Goal: Transaction & Acquisition: Purchase product/service

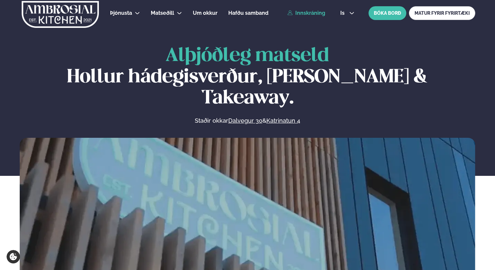
click at [307, 14] on link "Innskráning" at bounding box center [306, 13] width 38 height 6
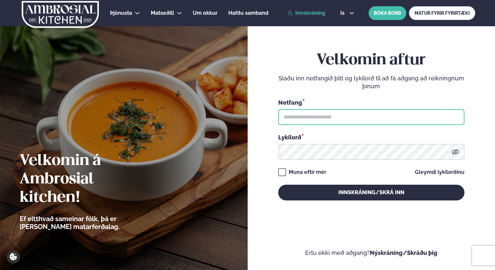
click at [345, 117] on input "text" at bounding box center [371, 117] width 186 height 16
type input "**********"
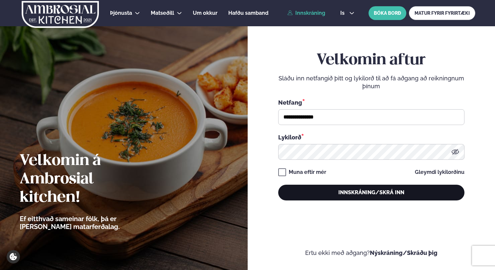
click at [322, 193] on button "Innskráning/Skrá inn" at bounding box center [371, 193] width 186 height 16
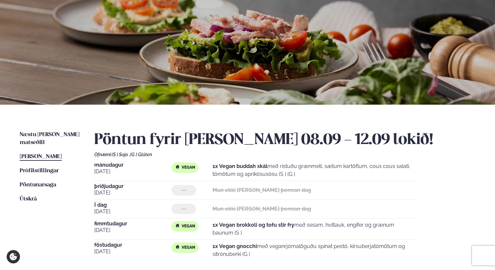
scroll to position [64, 0]
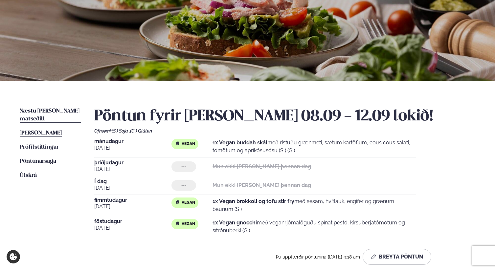
click at [59, 112] on span "Næstu [PERSON_NAME] matseðill" at bounding box center [50, 114] width 60 height 13
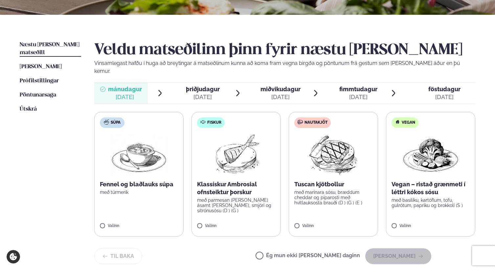
scroll to position [148, 0]
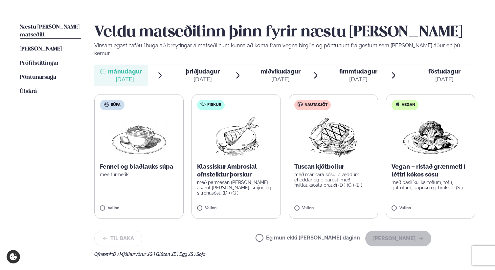
click at [246, 163] on p "Klassískur Ambrosial ofnsteiktur þorskur" at bounding box center [236, 171] width 78 height 16
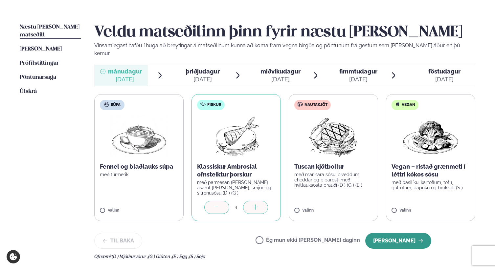
click at [398, 233] on button "[PERSON_NAME]" at bounding box center [398, 241] width 66 height 16
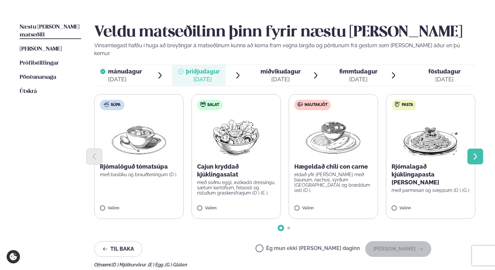
click at [480, 149] on button "Next slide" at bounding box center [476, 157] width 16 height 16
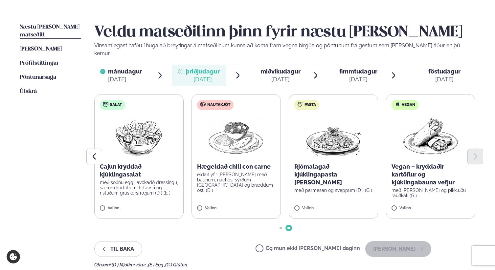
click at [432, 149] on div at bounding box center [284, 157] width 381 height 16
click at [409, 190] on p "með [PERSON_NAME] og pikkluðu rauðkáli (G )" at bounding box center [431, 193] width 78 height 11
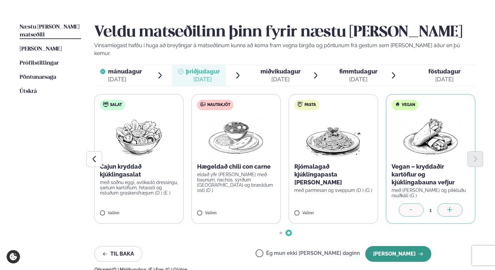
click at [391, 246] on button "[PERSON_NAME]" at bounding box center [398, 254] width 66 height 16
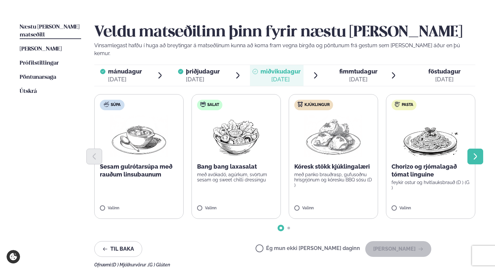
click at [475, 153] on icon "Next slide" at bounding box center [475, 157] width 8 height 8
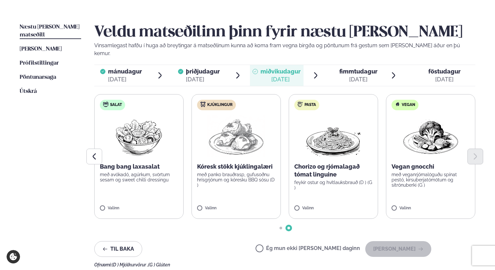
click at [434, 163] on p "Vegan gnocchi" at bounding box center [431, 167] width 78 height 8
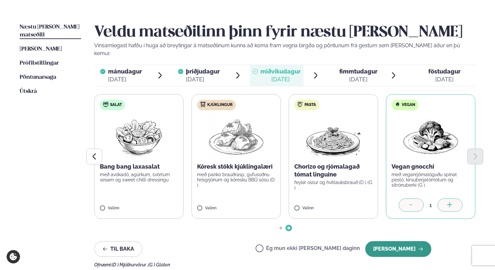
click at [401, 241] on button "[PERSON_NAME]" at bounding box center [398, 249] width 66 height 16
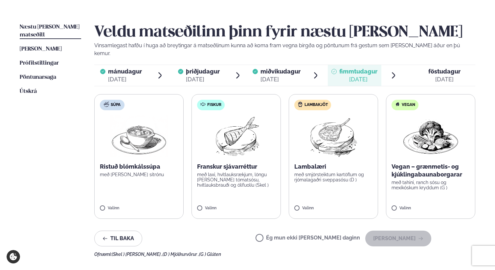
click at [440, 163] on p "Vegan – grænmetis- og kjúklingabaunaborgarar" at bounding box center [431, 171] width 78 height 16
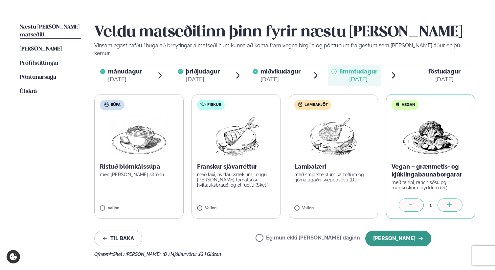
click at [390, 232] on button "[PERSON_NAME]" at bounding box center [398, 239] width 66 height 16
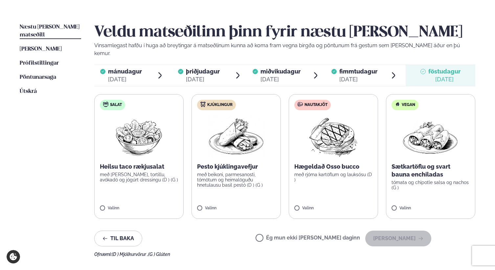
click at [440, 144] on img at bounding box center [431, 137] width 58 height 42
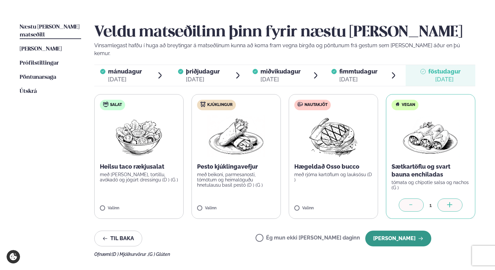
click at [393, 231] on button "[PERSON_NAME]" at bounding box center [398, 239] width 66 height 16
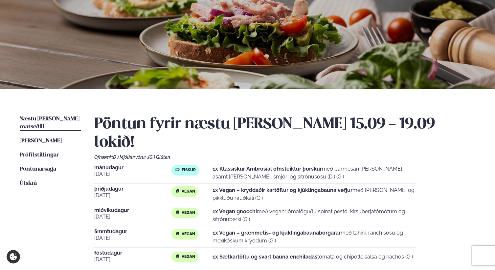
scroll to position [32, 0]
